Goal: Task Accomplishment & Management: Manage account settings

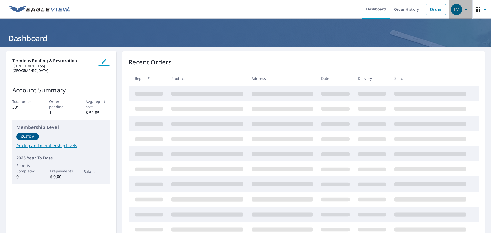
click at [464, 11] on icon "button" at bounding box center [466, 9] width 6 height 6
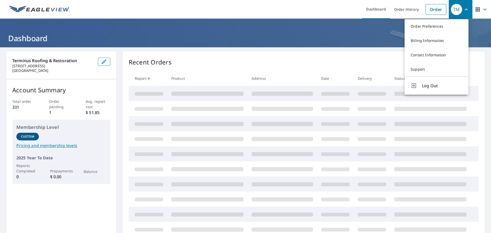
click at [435, 38] on link "Billing Information" at bounding box center [437, 41] width 64 height 14
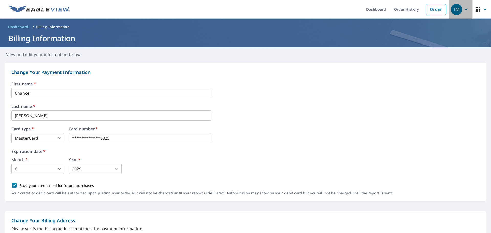
click at [457, 9] on div "TM" at bounding box center [456, 9] width 11 height 11
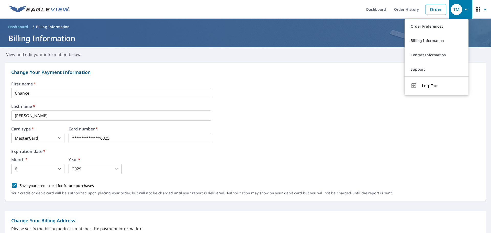
click at [482, 11] on icon "button" at bounding box center [485, 9] width 6 height 6
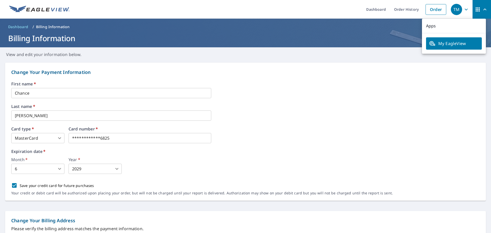
click at [482, 11] on icon "button" at bounding box center [485, 9] width 6 height 6
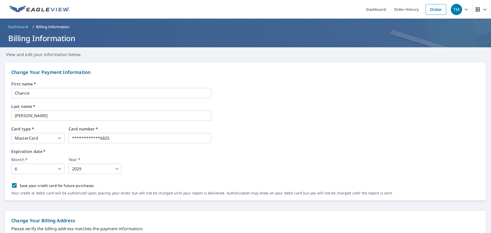
click at [399, 10] on link "Order History" at bounding box center [406, 9] width 33 height 19
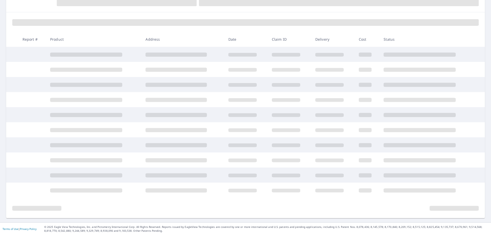
scroll to position [63, 0]
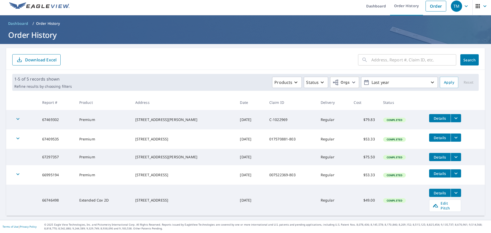
scroll to position [2, 0]
